Goal: Transaction & Acquisition: Download file/media

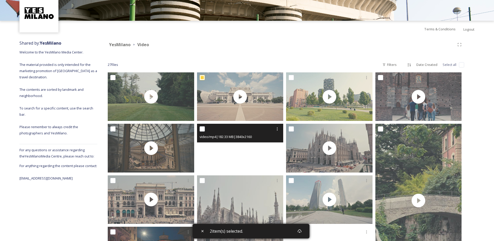
scroll to position [78, 0]
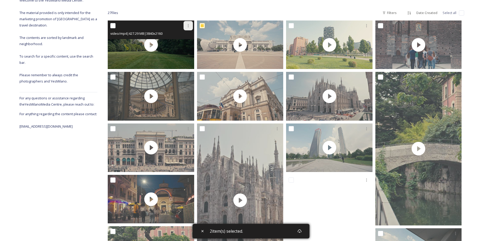
click at [190, 24] on div at bounding box center [187, 25] width 9 height 9
click at [176, 49] on span "Download" at bounding box center [182, 47] width 16 height 5
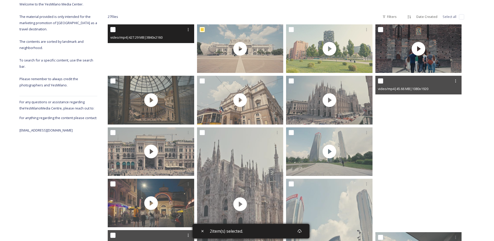
scroll to position [48, 0]
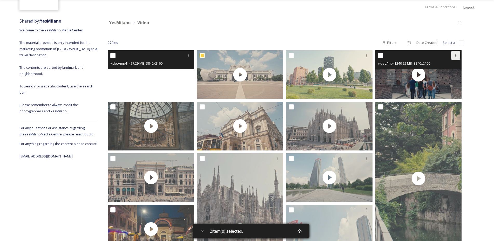
click at [317, 57] on icon at bounding box center [455, 55] width 4 height 4
click at [317, 77] on span "Download" at bounding box center [449, 76] width 16 height 5
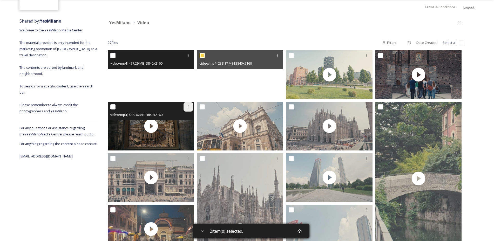
click at [190, 110] on div at bounding box center [187, 106] width 9 height 9
click at [179, 130] on span "Download" at bounding box center [182, 128] width 16 height 5
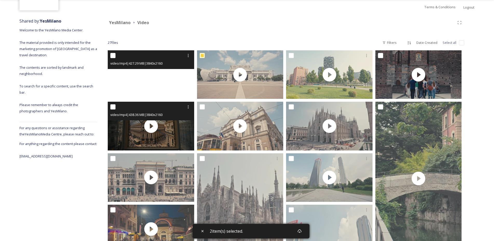
click at [113, 107] on input "checkbox" at bounding box center [112, 106] width 5 height 5
checkbox input "true"
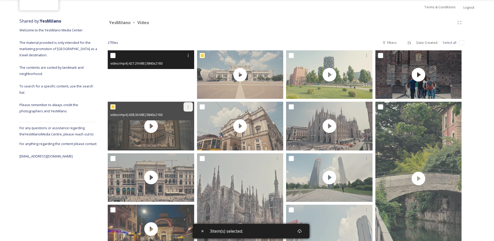
click at [188, 105] on icon at bounding box center [188, 107] width 4 height 4
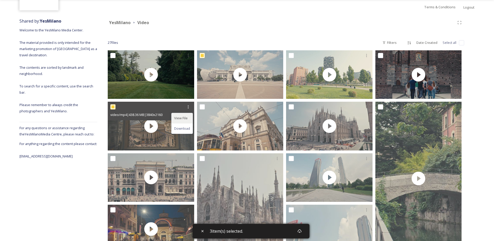
click at [177, 119] on span "View File" at bounding box center [180, 118] width 13 height 5
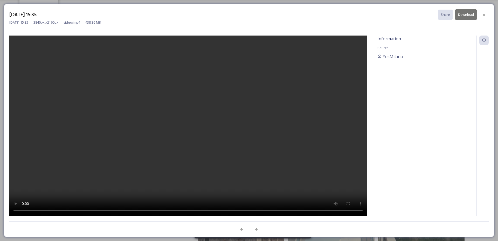
click at [317, 15] on button "Download" at bounding box center [466, 14] width 22 height 11
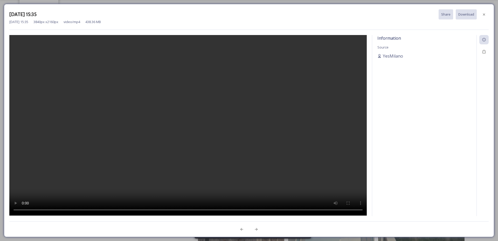
drag, startPoint x: 242, startPoint y: 129, endPoint x: 247, endPoint y: 126, distance: 5.7
click at [247, 126] on video at bounding box center [188, 125] width 358 height 181
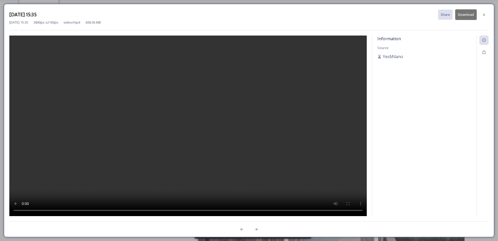
click at [317, 16] on button "Download" at bounding box center [466, 14] width 22 height 11
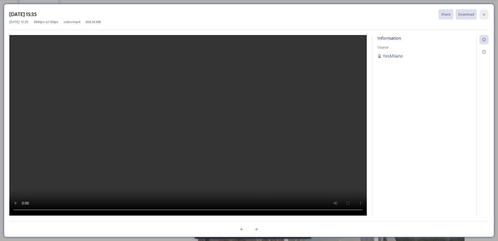
click at [317, 18] on div at bounding box center [484, 14] width 9 height 9
